Goal: Task Accomplishment & Management: Manage account settings

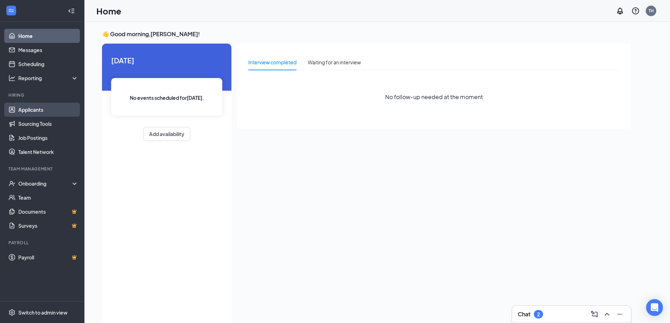
click at [32, 109] on link "Applicants" at bounding box center [48, 110] width 60 height 14
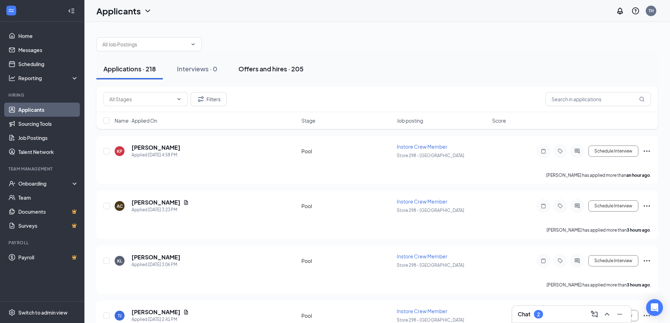
click at [257, 69] on div "Offers and hires · 205" at bounding box center [271, 68] width 65 height 9
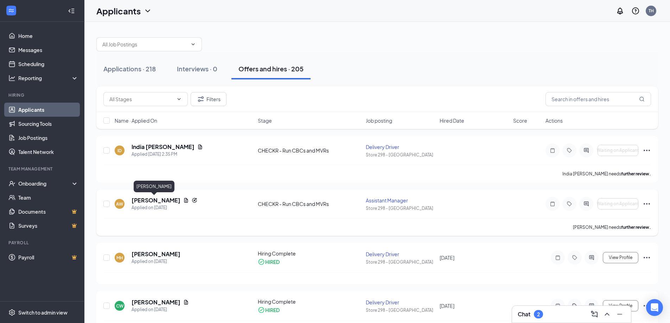
click at [161, 200] on h5 "[PERSON_NAME]" at bounding box center [156, 201] width 49 height 8
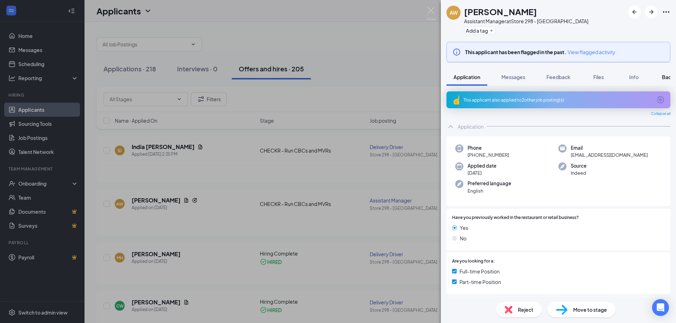
click at [666, 77] on span "Background" at bounding box center [676, 77] width 29 height 6
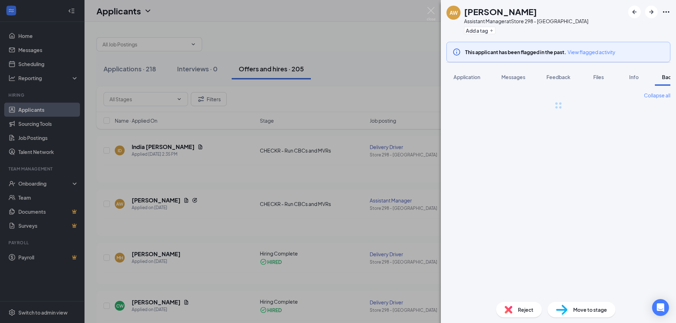
scroll to position [0, 29]
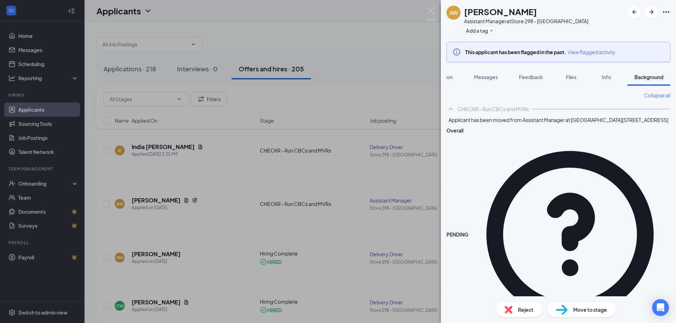
click at [429, 10] on img at bounding box center [431, 14] width 9 height 14
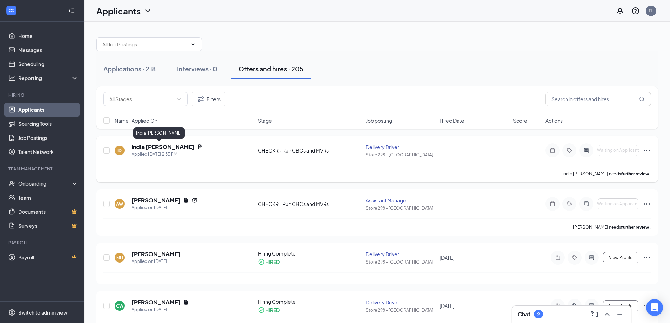
click at [156, 147] on h5 "India [PERSON_NAME]" at bounding box center [163, 147] width 63 height 8
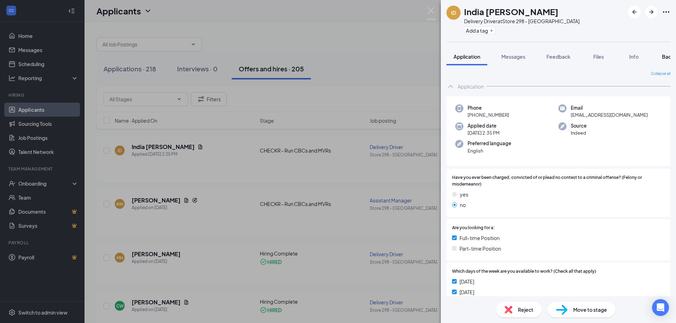
click at [663, 54] on span "Background" at bounding box center [676, 56] width 29 height 6
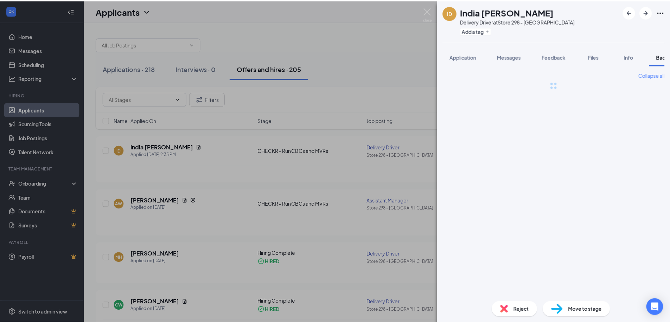
scroll to position [0, 29]
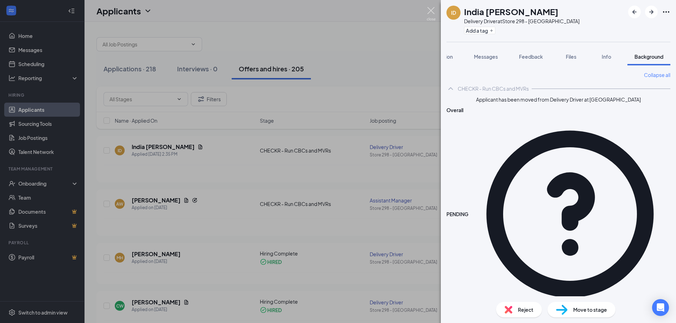
click at [434, 8] on img at bounding box center [431, 14] width 9 height 14
